Goal: Book appointment/travel/reservation

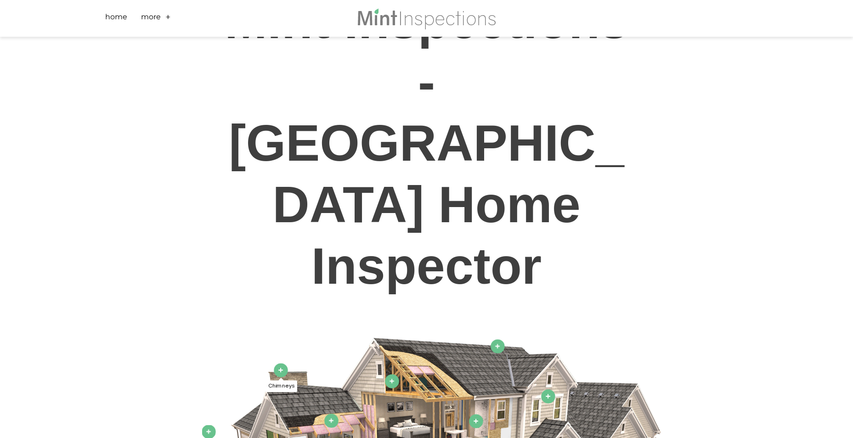
scroll to position [413, 0]
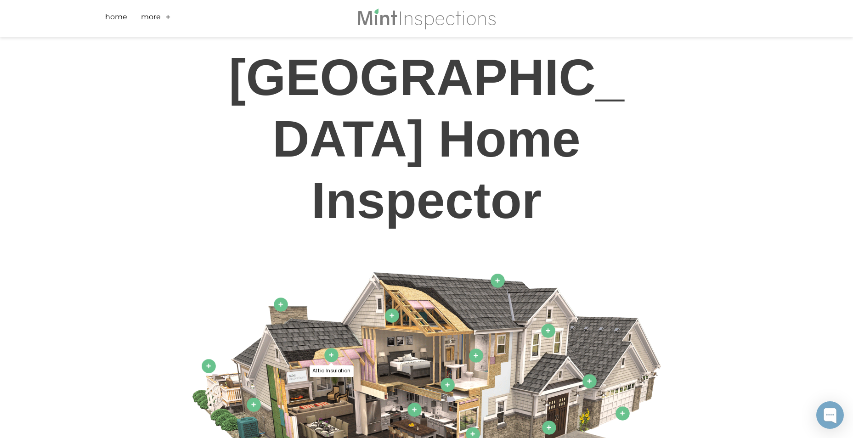
click at [332, 352] on icon at bounding box center [331, 354] width 5 height 5
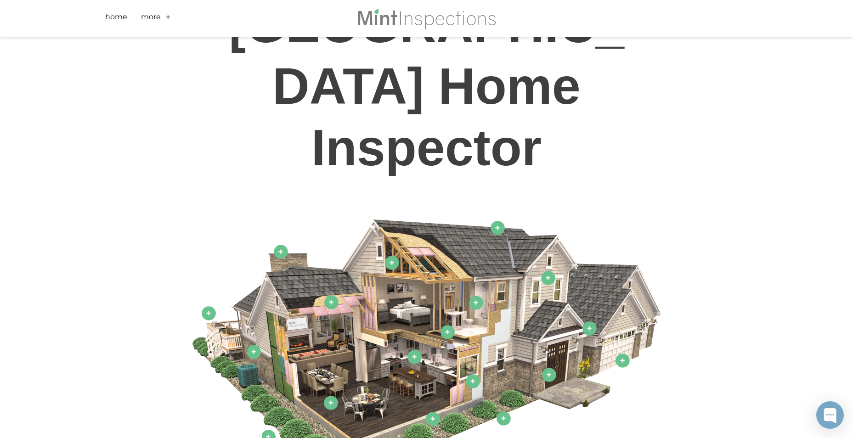
scroll to position [505, 0]
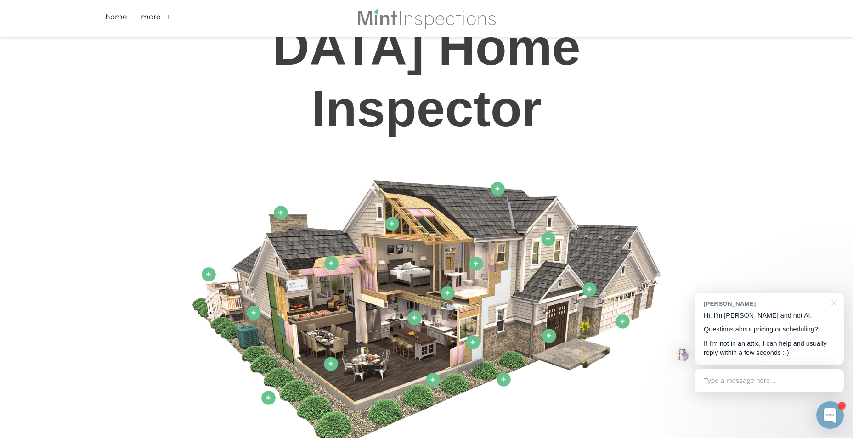
click at [725, 378] on div "Type a message here..." at bounding box center [768, 380] width 149 height 23
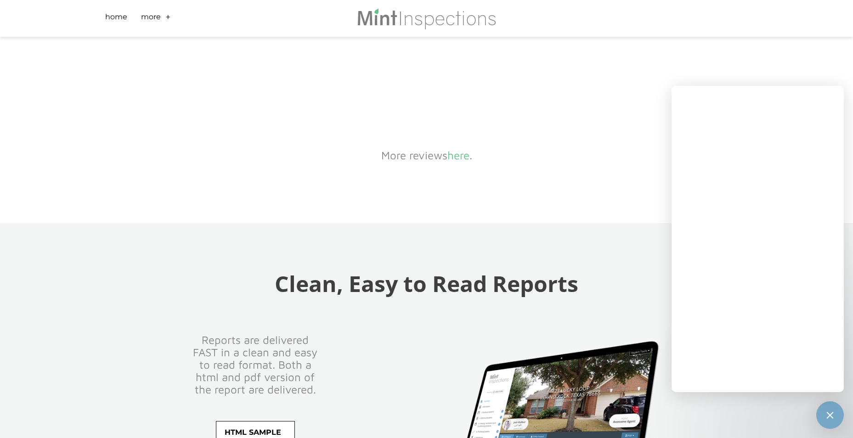
scroll to position [1745, 0]
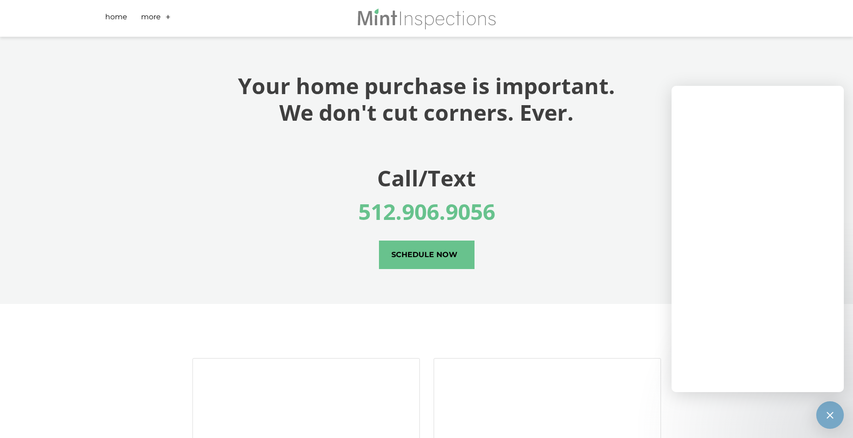
scroll to position [2755, 0]
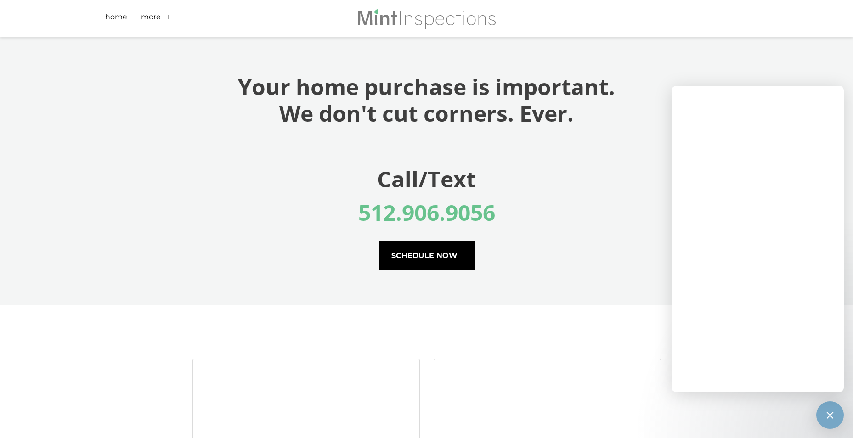
click at [422, 242] on span "schedule now" at bounding box center [426, 256] width 95 height 28
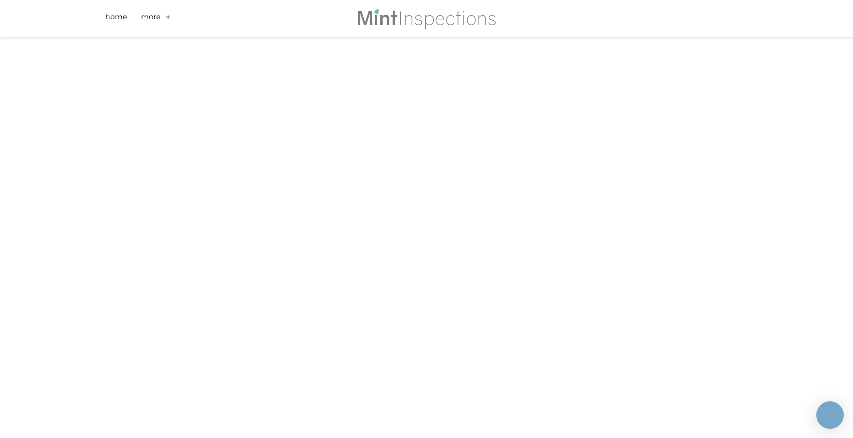
scroll to position [321, 0]
